Goal: Find contact information: Find phone

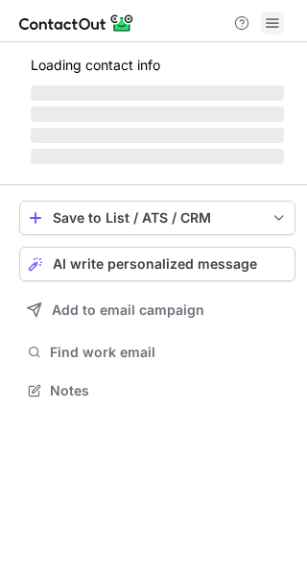
scroll to position [388, 307]
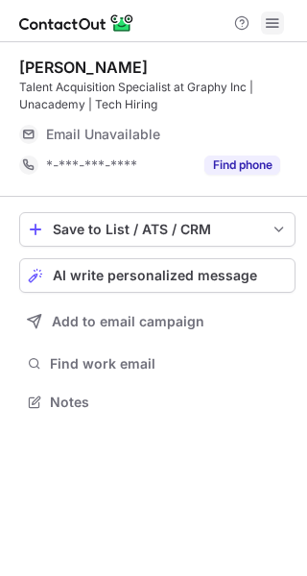
click at [270, 26] on span at bounding box center [272, 22] width 15 height 15
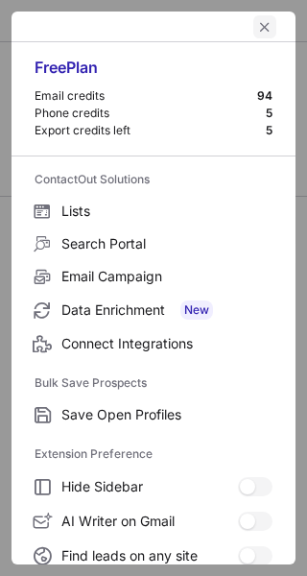
click at [257, 29] on span "left-button" at bounding box center [264, 26] width 15 height 15
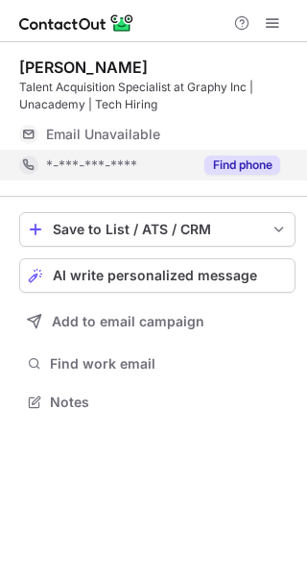
click at [240, 160] on button "Find phone" at bounding box center [243, 165] width 76 height 19
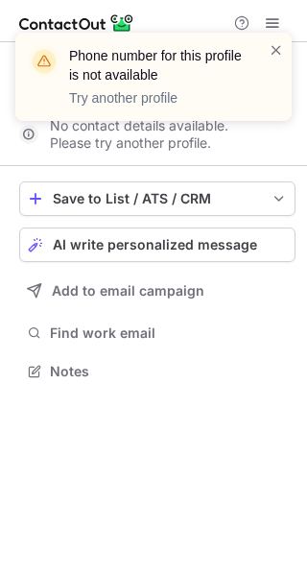
scroll to position [357, 307]
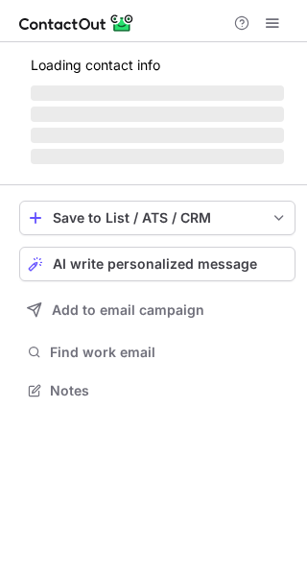
scroll to position [388, 307]
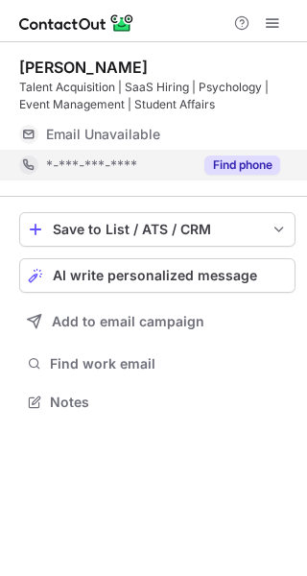
click at [252, 169] on button "Find phone" at bounding box center [243, 165] width 76 height 19
